Goal: Task Accomplishment & Management: Complete application form

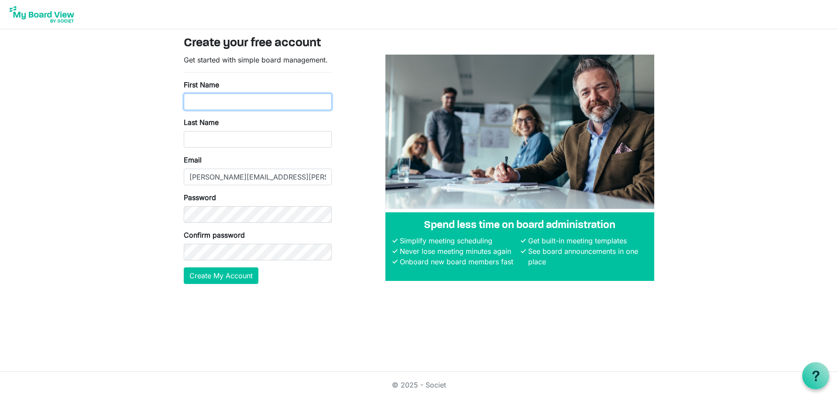
click at [290, 93] on input "First Name" at bounding box center [258, 101] width 148 height 17
type input "Sarah"
type input "Walling"
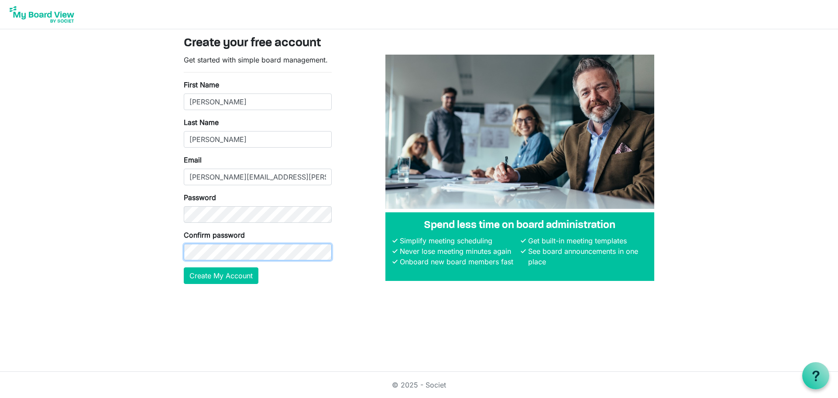
click at [184, 267] on button "Create My Account" at bounding box center [221, 275] width 75 height 17
click at [229, 275] on button "Create My Account" at bounding box center [221, 275] width 75 height 17
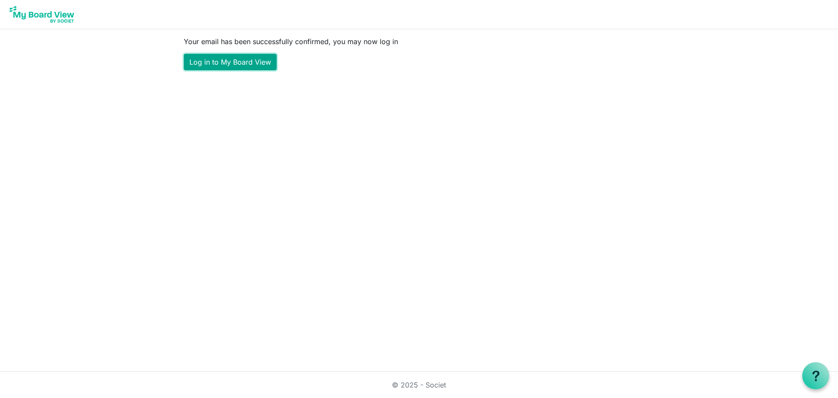
click at [223, 57] on link "Log in to My Board View" at bounding box center [230, 62] width 93 height 17
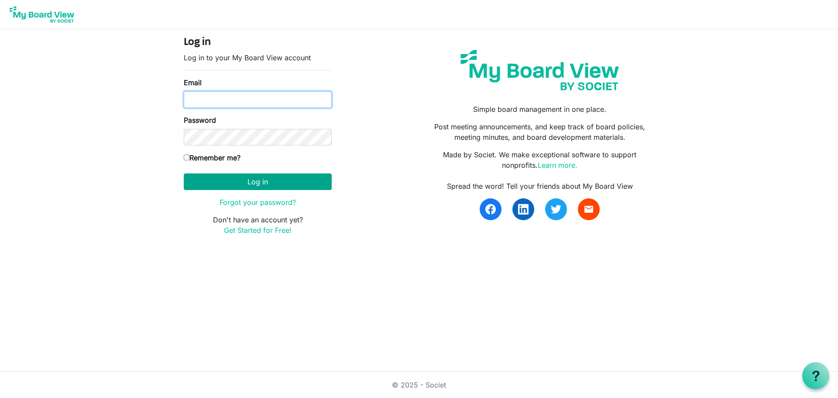
type input "sarah.a.walling@gmail.com"
click at [249, 179] on button "Log in" at bounding box center [258, 181] width 148 height 17
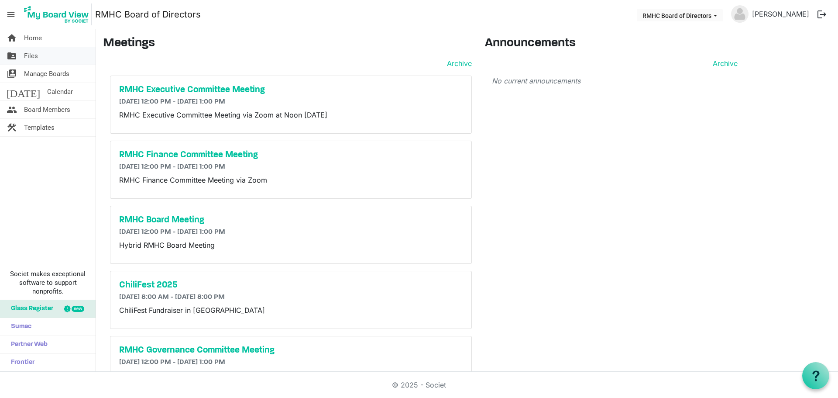
click at [33, 55] on span "Files" at bounding box center [31, 55] width 14 height 17
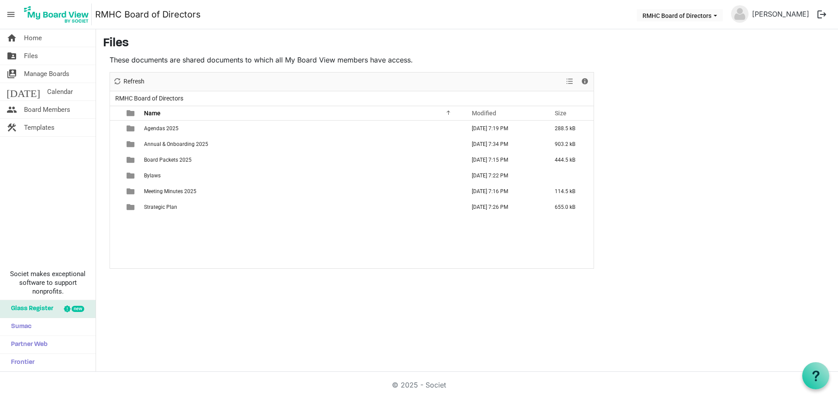
click at [58, 17] on img at bounding box center [56, 14] width 70 height 22
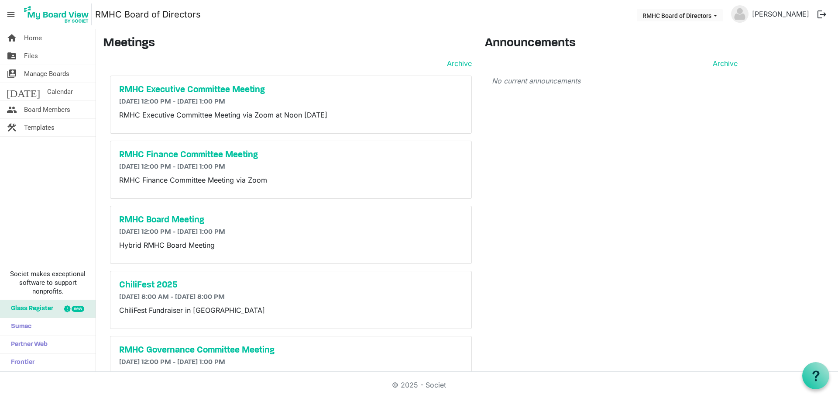
click at [284, 33] on main "Meetings Archive RMHC Executive Committee Meeting [DATE] 12:00 PM - [DATE] 1:00…" at bounding box center [467, 348] width 742 height 639
